Goal: Transaction & Acquisition: Purchase product/service

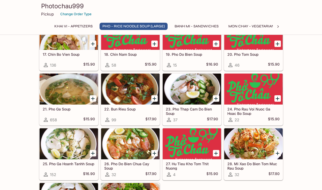
scroll to position [387, 0]
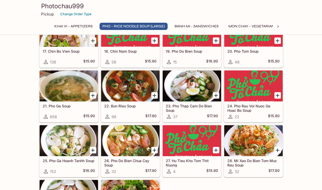
click at [237, 27] on button "Mon Chay - Vegetarian Entrees" at bounding box center [259, 26] width 69 height 7
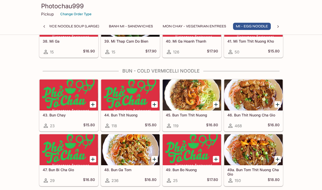
scroll to position [784, 0]
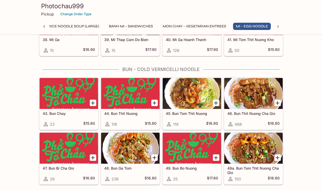
click at [175, 114] on h5 "45. Bun Tom Thit Nuong" at bounding box center [192, 113] width 52 height 4
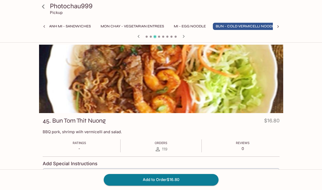
scroll to position [0, 137]
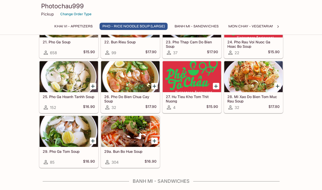
scroll to position [494, 0]
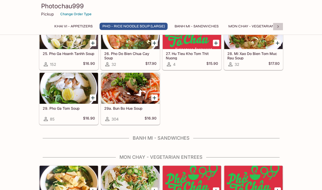
click at [277, 27] on icon at bounding box center [277, 26] width 5 height 5
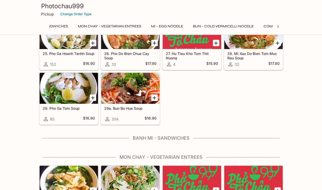
scroll to position [0, 161]
click at [235, 26] on button "Bun - Cold Vermicelli Noodle" at bounding box center [212, 26] width 66 height 7
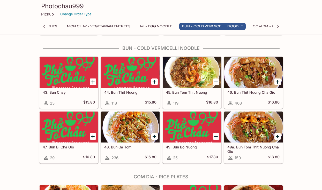
scroll to position [807, 0]
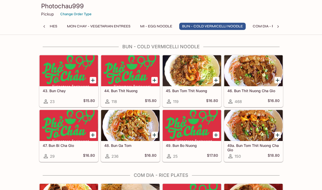
click at [257, 25] on button "Com Dia - Rice Plates" at bounding box center [273, 26] width 47 height 7
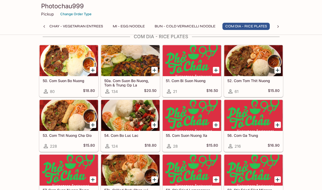
scroll to position [947, 0]
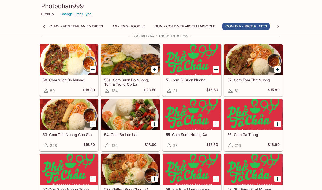
click at [128, 134] on h5 "54. Com Bo Luc Lac" at bounding box center [130, 135] width 52 height 4
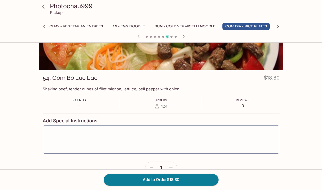
scroll to position [55, 0]
